Goal: Information Seeking & Learning: Check status

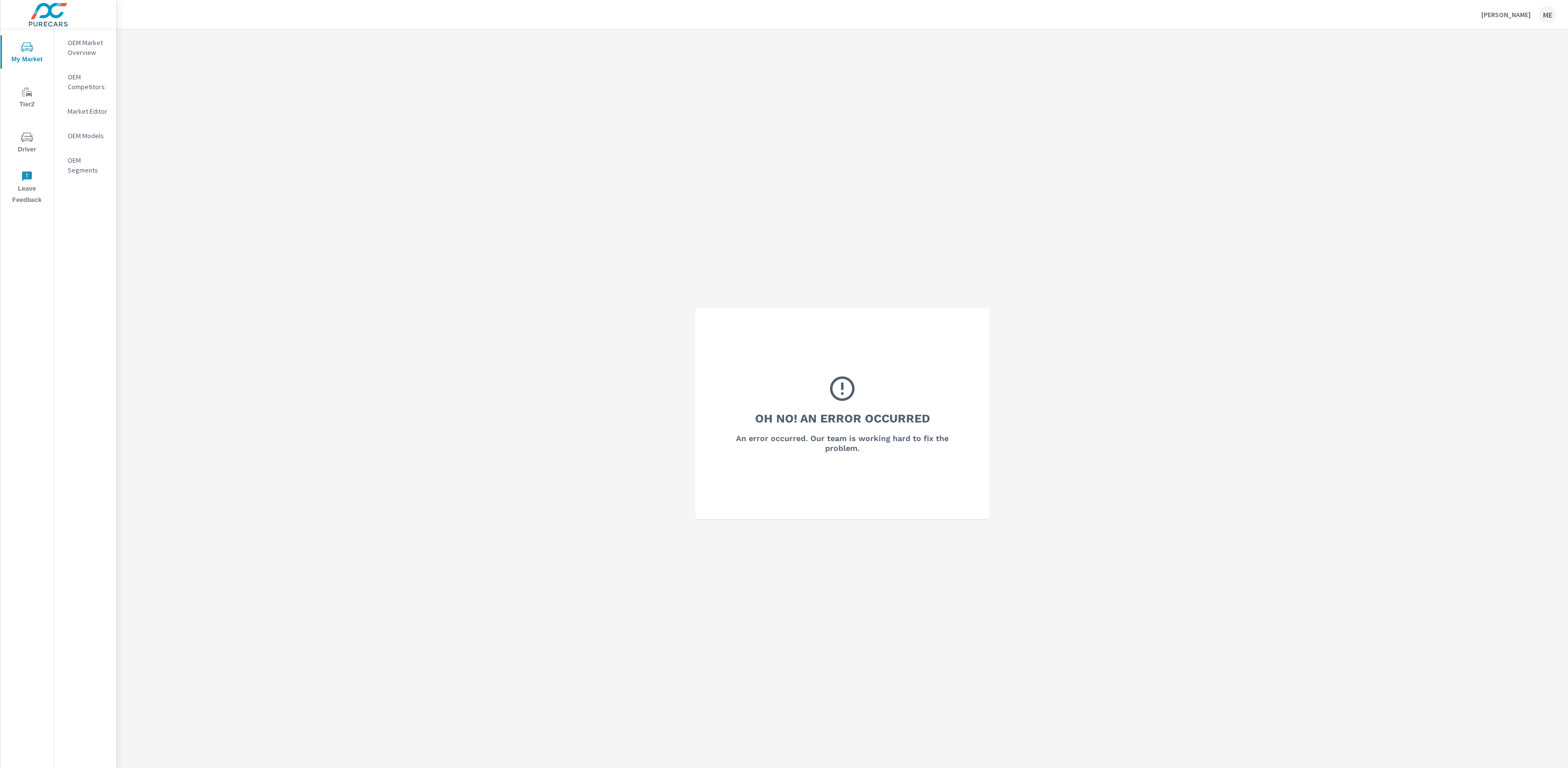
click at [65, 35] on div "OEM Market Overview" at bounding box center [85, 48] width 62 height 24
